Goal: Information Seeking & Learning: Learn about a topic

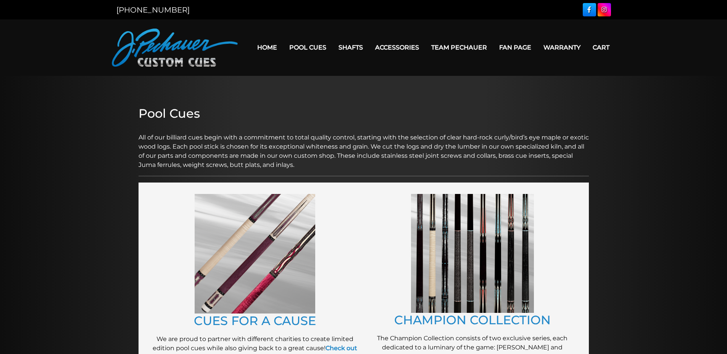
click at [476, 288] on img at bounding box center [472, 253] width 123 height 119
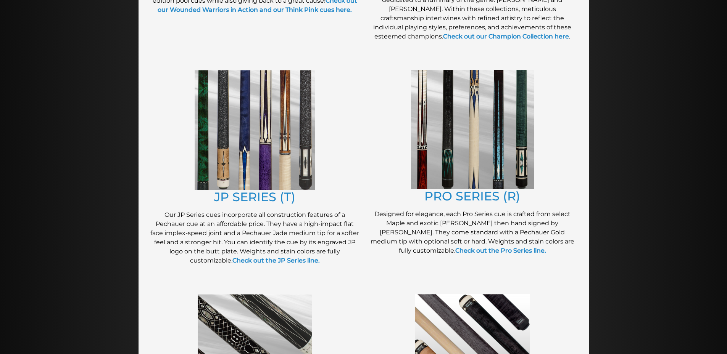
scroll to position [351, 0]
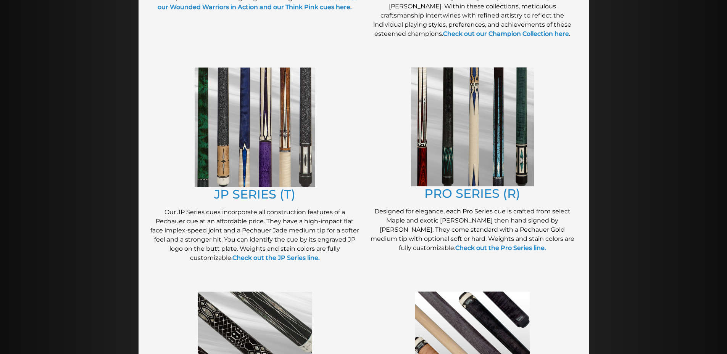
click at [477, 173] on img at bounding box center [472, 127] width 123 height 119
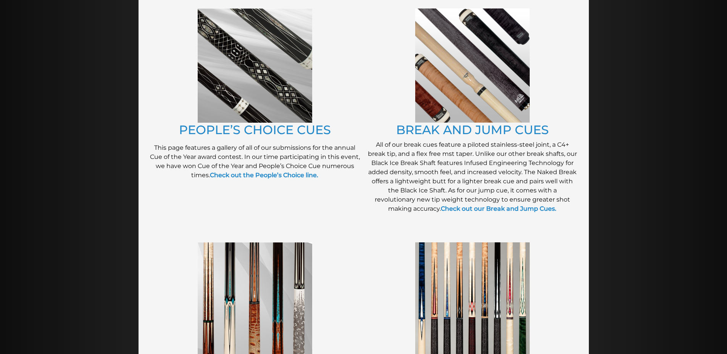
scroll to position [635, 0]
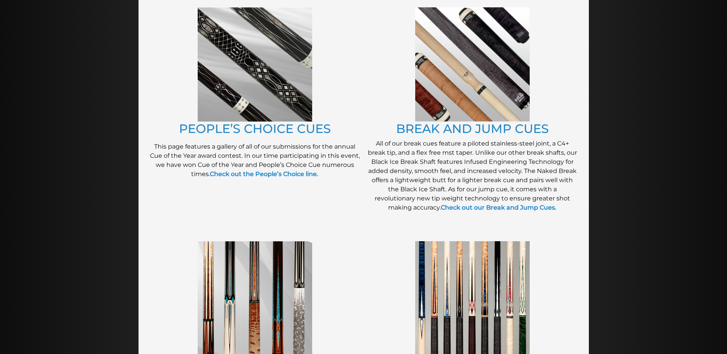
click at [261, 89] on img at bounding box center [255, 64] width 114 height 114
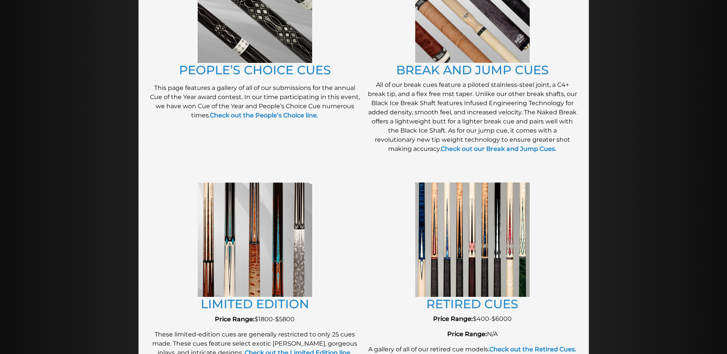
scroll to position [712, 0]
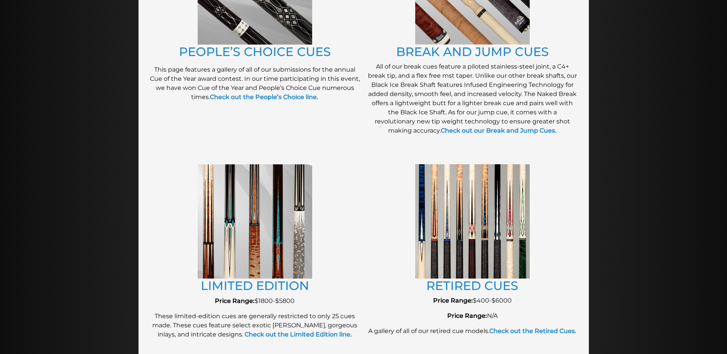
click at [285, 235] on img at bounding box center [255, 221] width 114 height 114
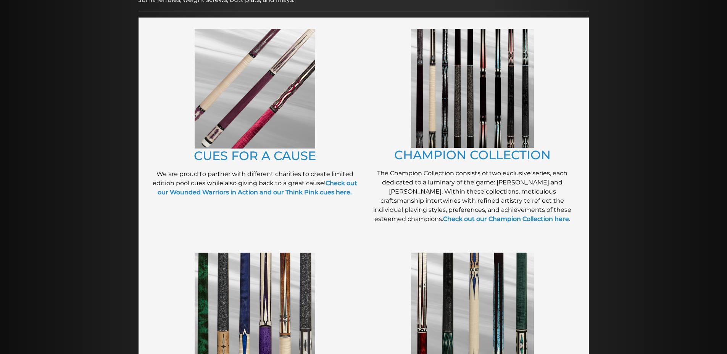
scroll to position [0, 0]
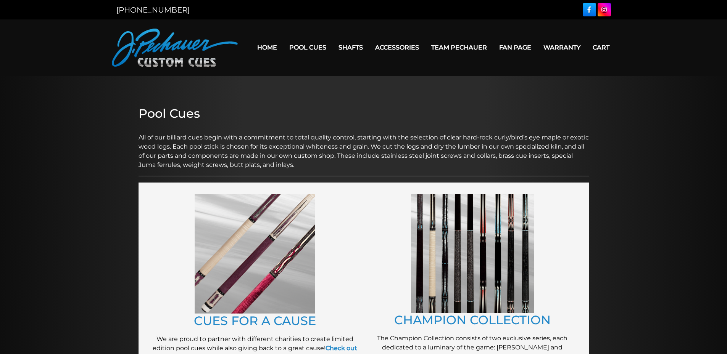
click at [240, 276] on img at bounding box center [255, 254] width 121 height 120
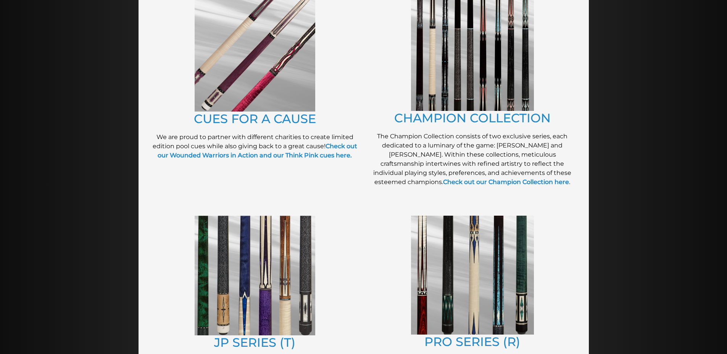
scroll to position [203, 0]
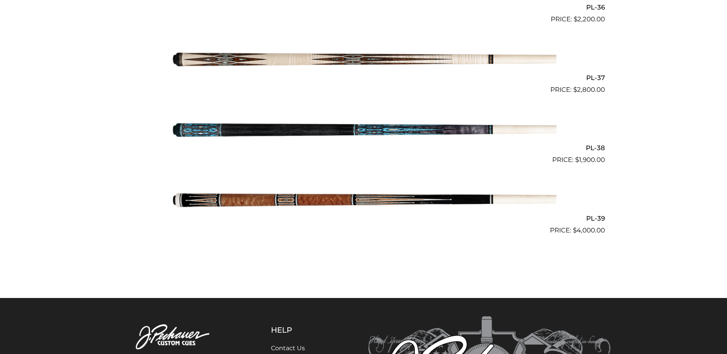
scroll to position [2236, 0]
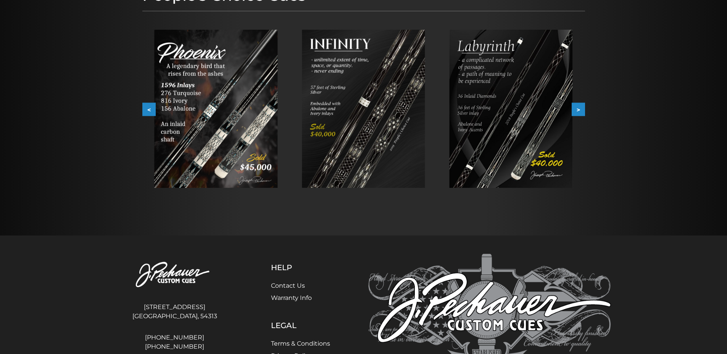
scroll to position [124, 0]
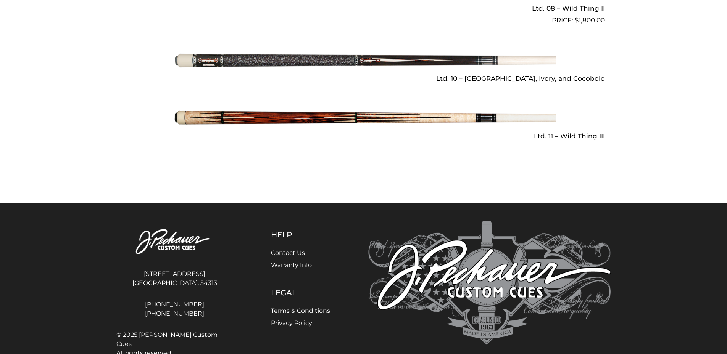
scroll to position [1170, 0]
